Goal: Information Seeking & Learning: Learn about a topic

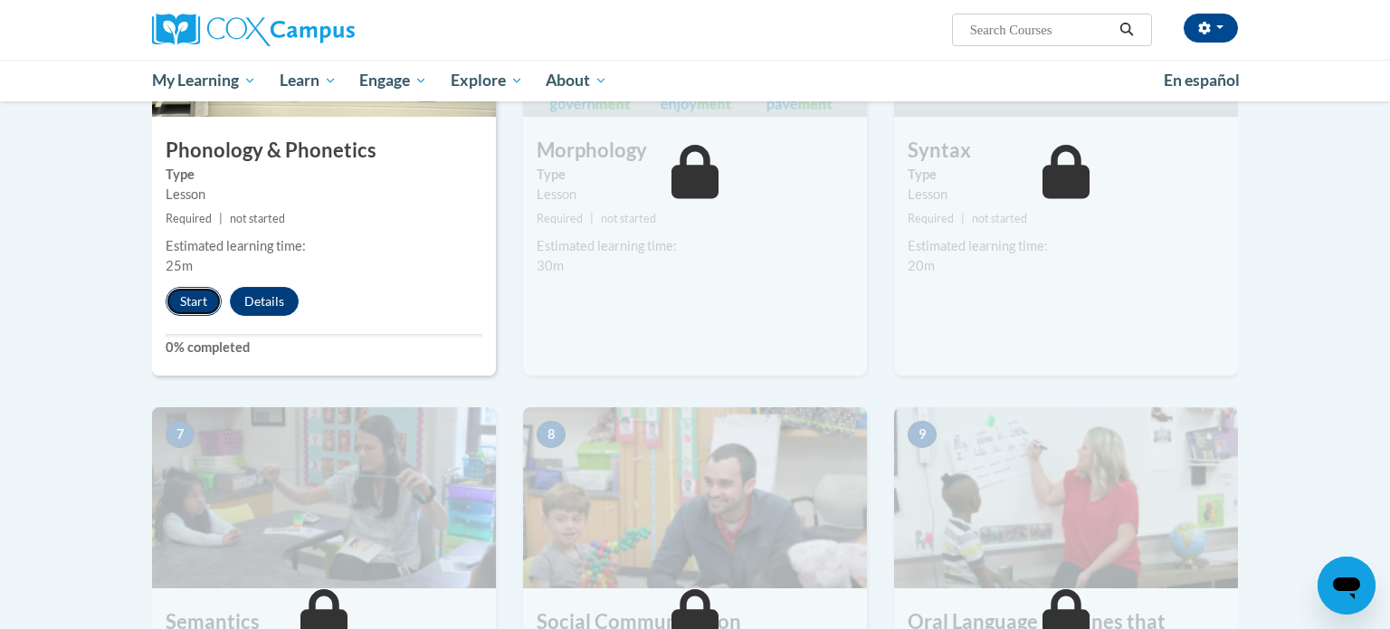
click at [201, 298] on button "Start" at bounding box center [194, 301] width 56 height 29
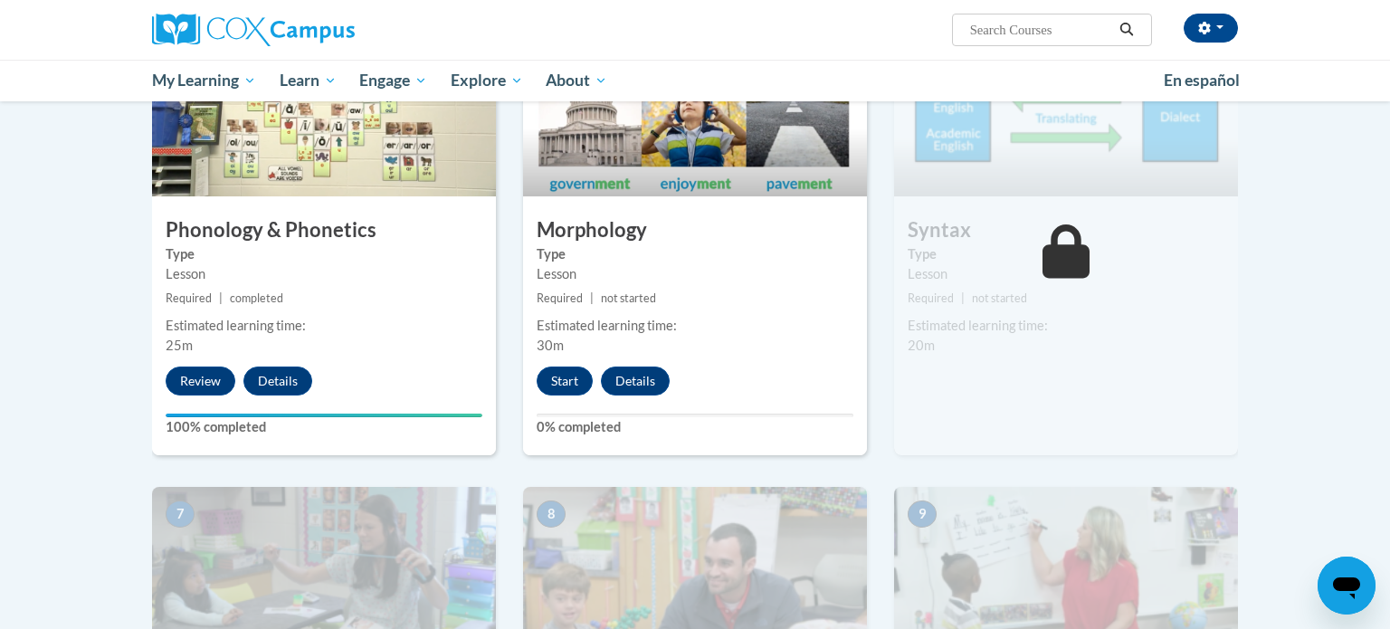
scroll to position [985, 0]
click at [557, 383] on button "Start" at bounding box center [565, 380] width 56 height 29
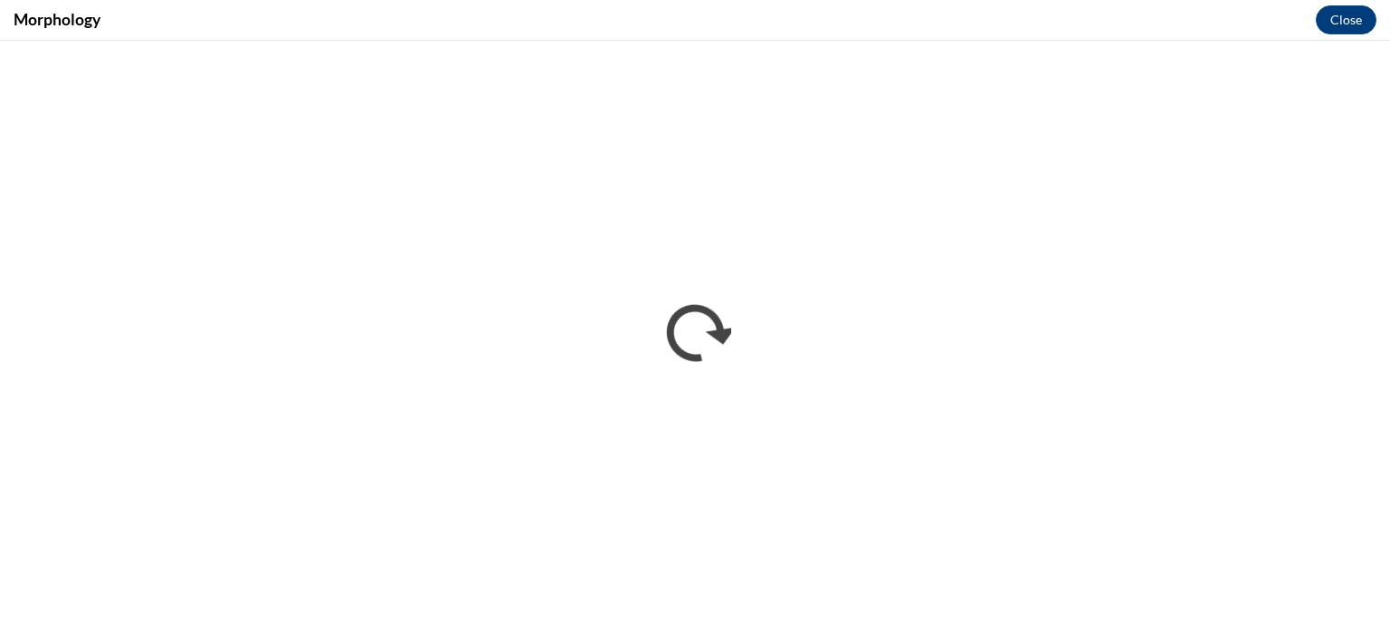
scroll to position [0, 0]
